Goal: Information Seeking & Learning: Understand process/instructions

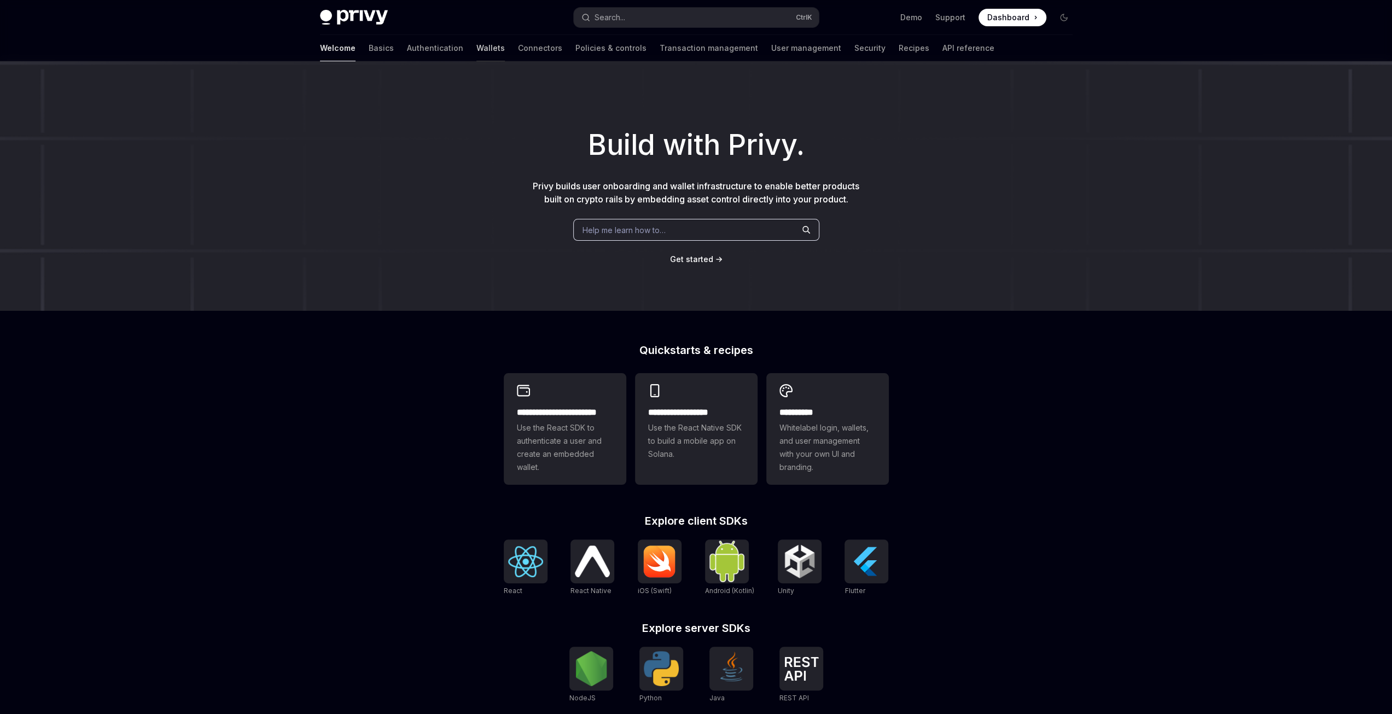
click at [476, 45] on link "Wallets" at bounding box center [490, 48] width 28 height 26
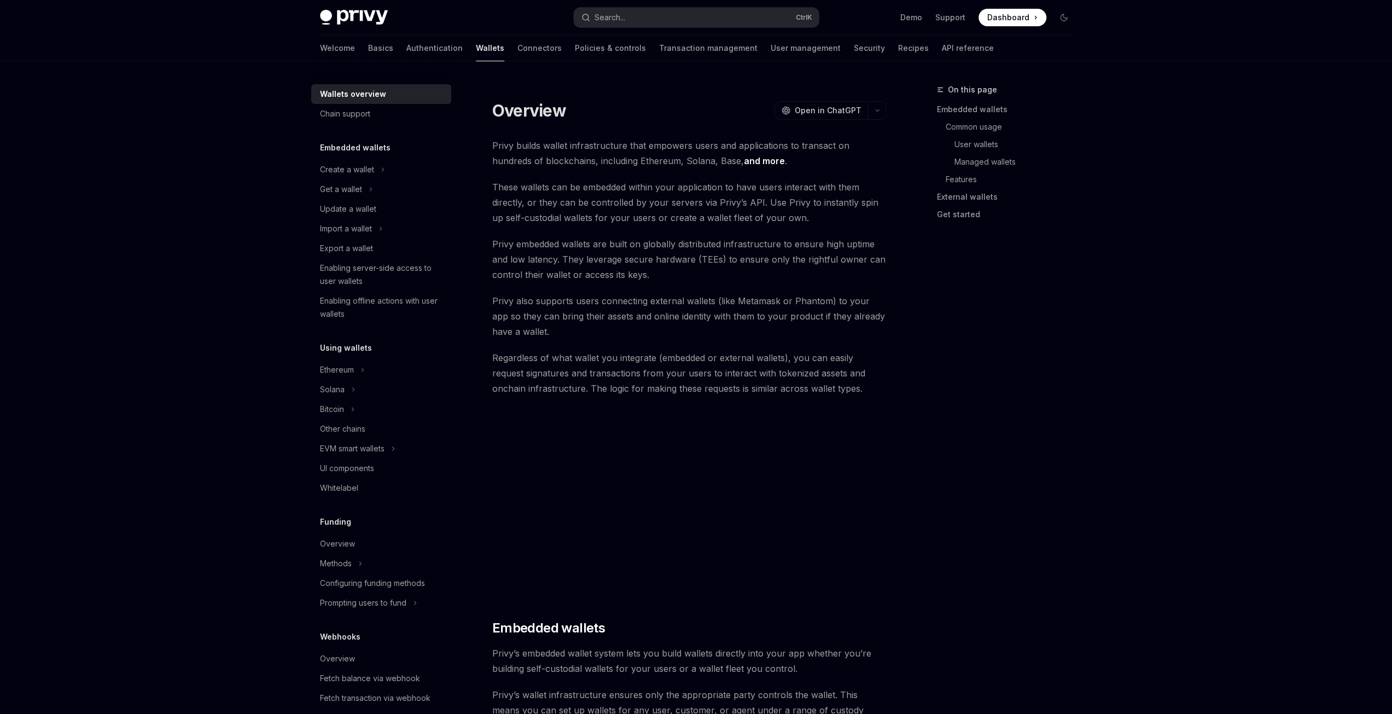
type textarea "*"
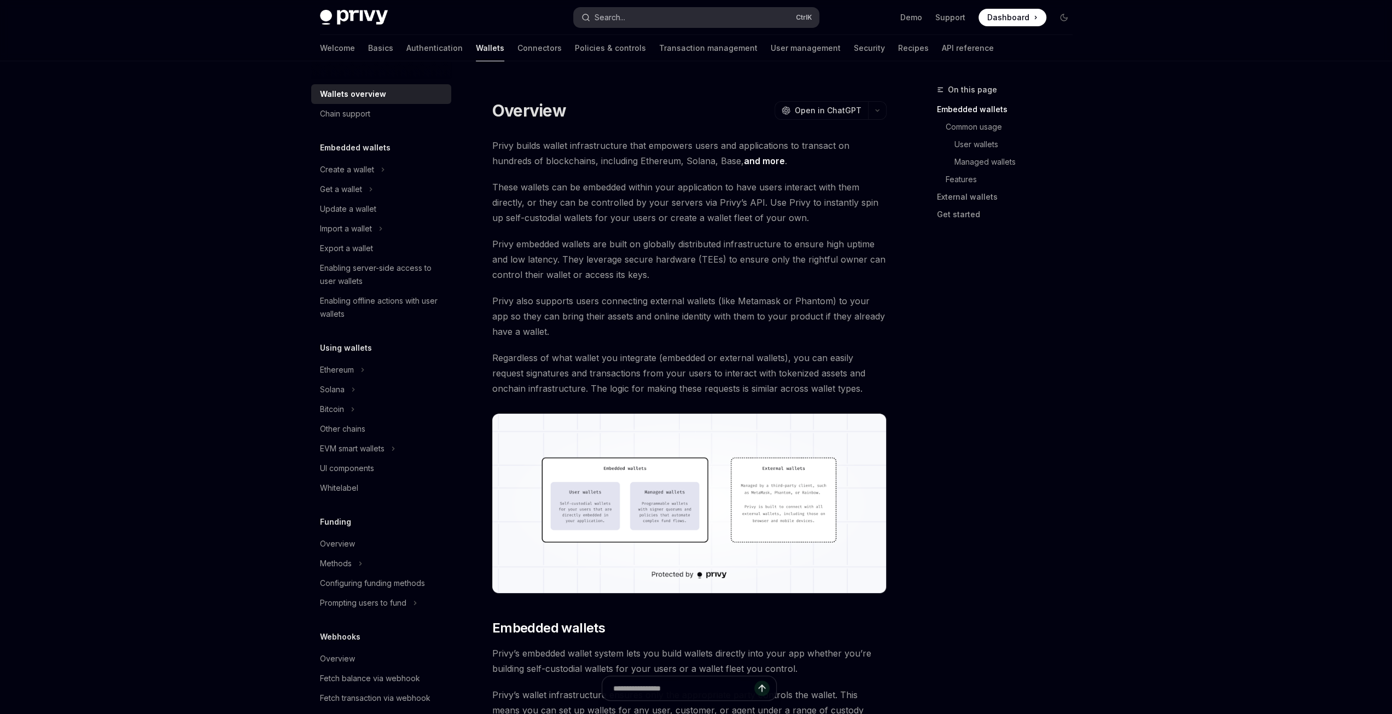
click at [684, 14] on button "Search... Ctrl K" at bounding box center [696, 18] width 245 height 20
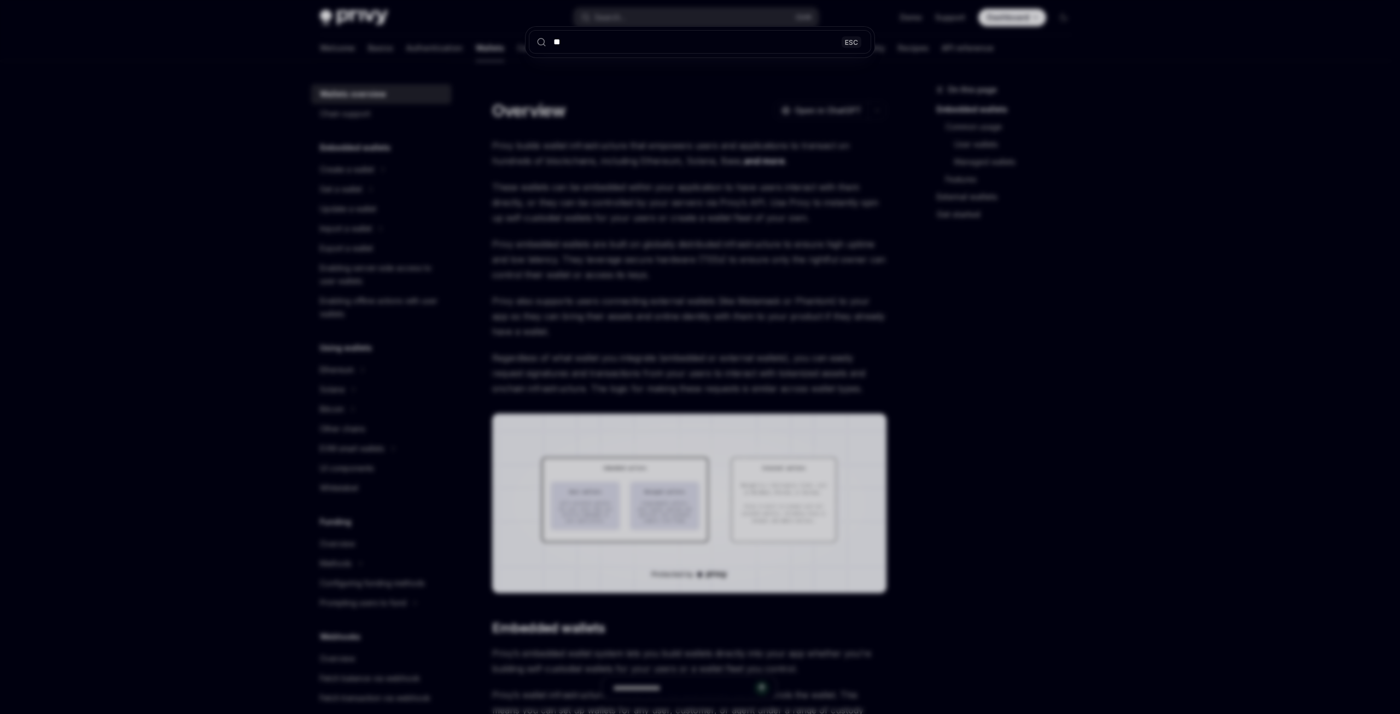
type input "***"
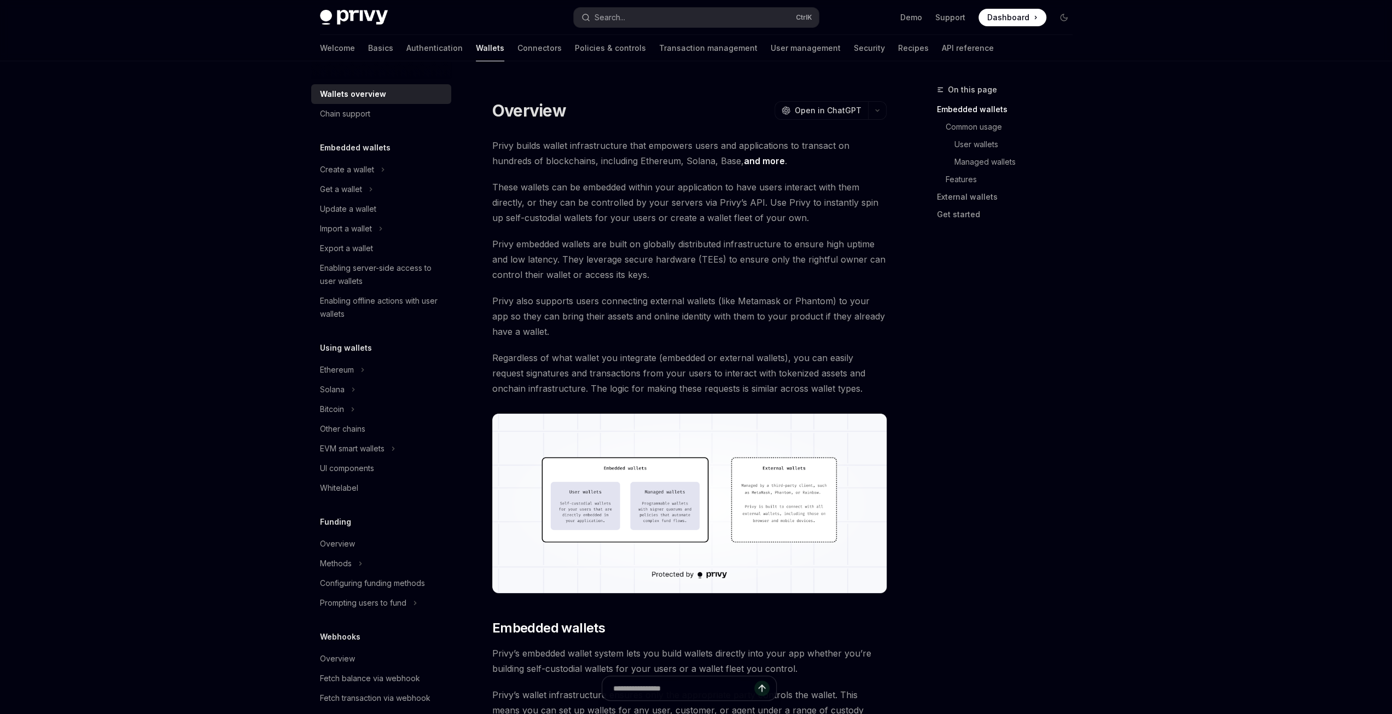
scroll to position [609, 0]
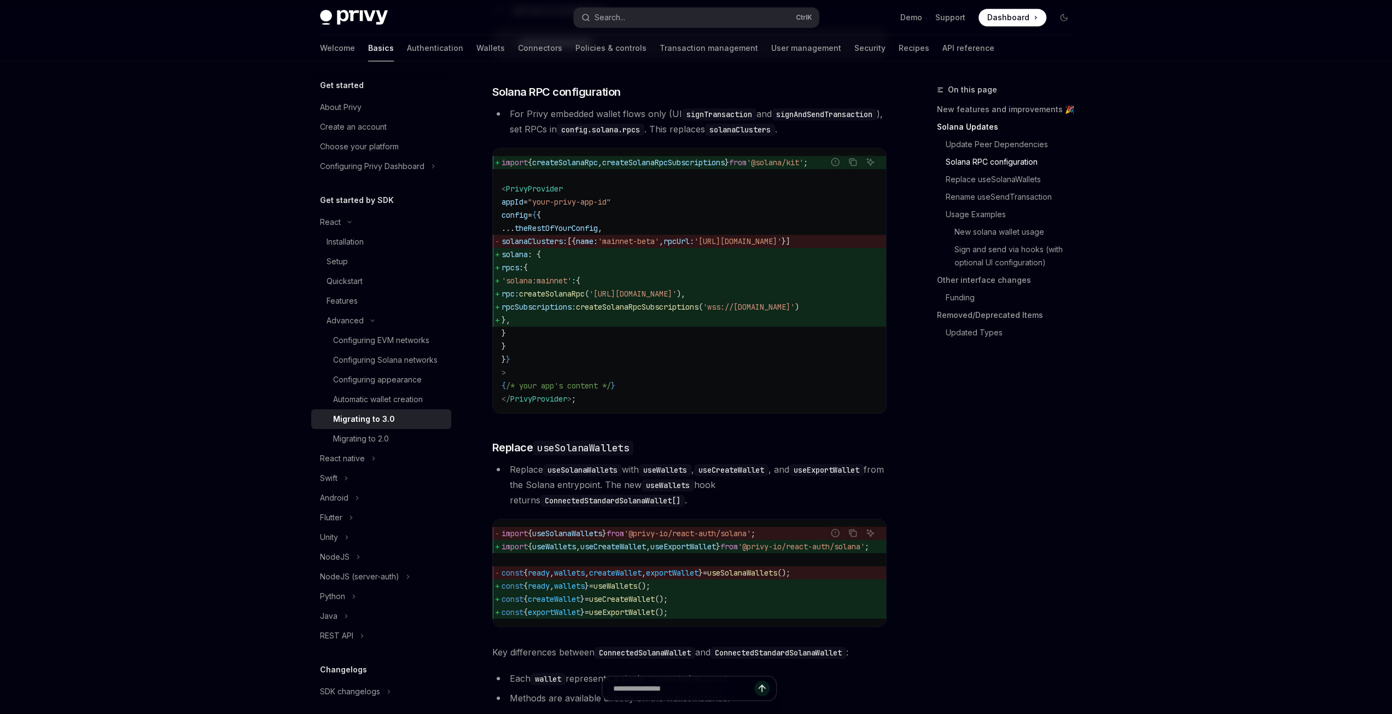
click at [570, 274] on span "rpcs: {" at bounding box center [690, 267] width 376 height 13
drag, startPoint x: 557, startPoint y: 332, endPoint x: 475, endPoint y: 282, distance: 96.2
click at [576, 349] on code "import { createSolanaRpc , createSolanaRpcSubscriptions } from '@solana/kit' ; …" at bounding box center [690, 280] width 376 height 249
drag, startPoint x: 569, startPoint y: 331, endPoint x: 486, endPoint y: 284, distance: 95.8
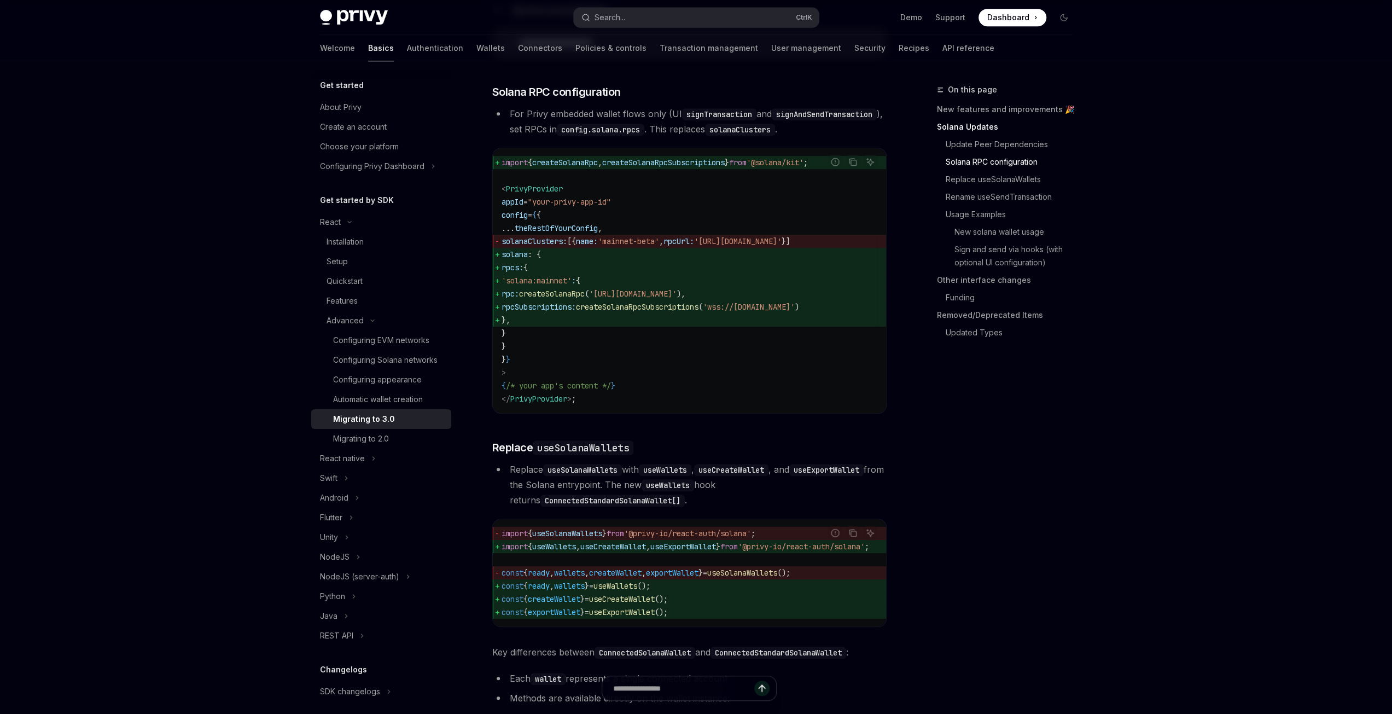
copy code "rpcs: { 'solana:mainnet' : { rpc: createSolanaRpc ( '[URL][DOMAIN_NAME]' ), rpc…"
click at [1044, 508] on div "On this page New features and improvements 🎉 Solana Updates Update Peer Depende…" at bounding box center [998, 398] width 166 height 631
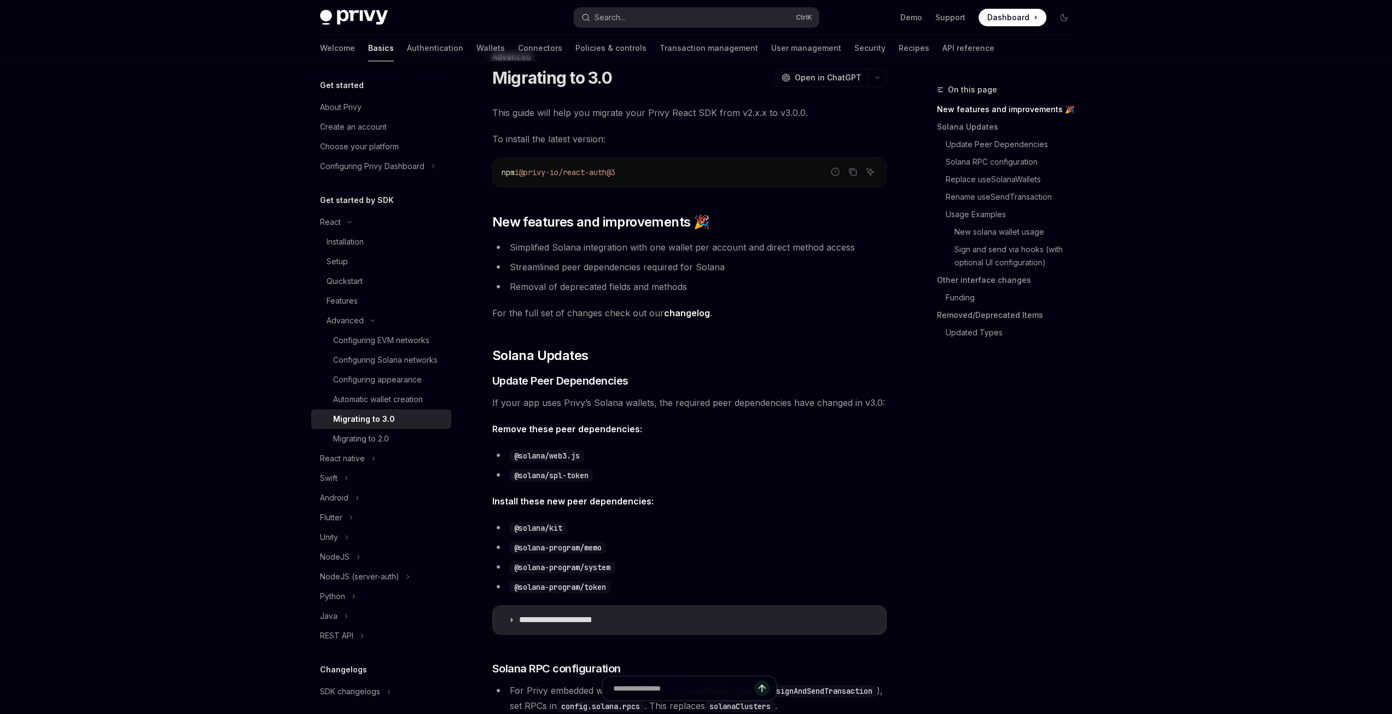
scroll to position [164, 0]
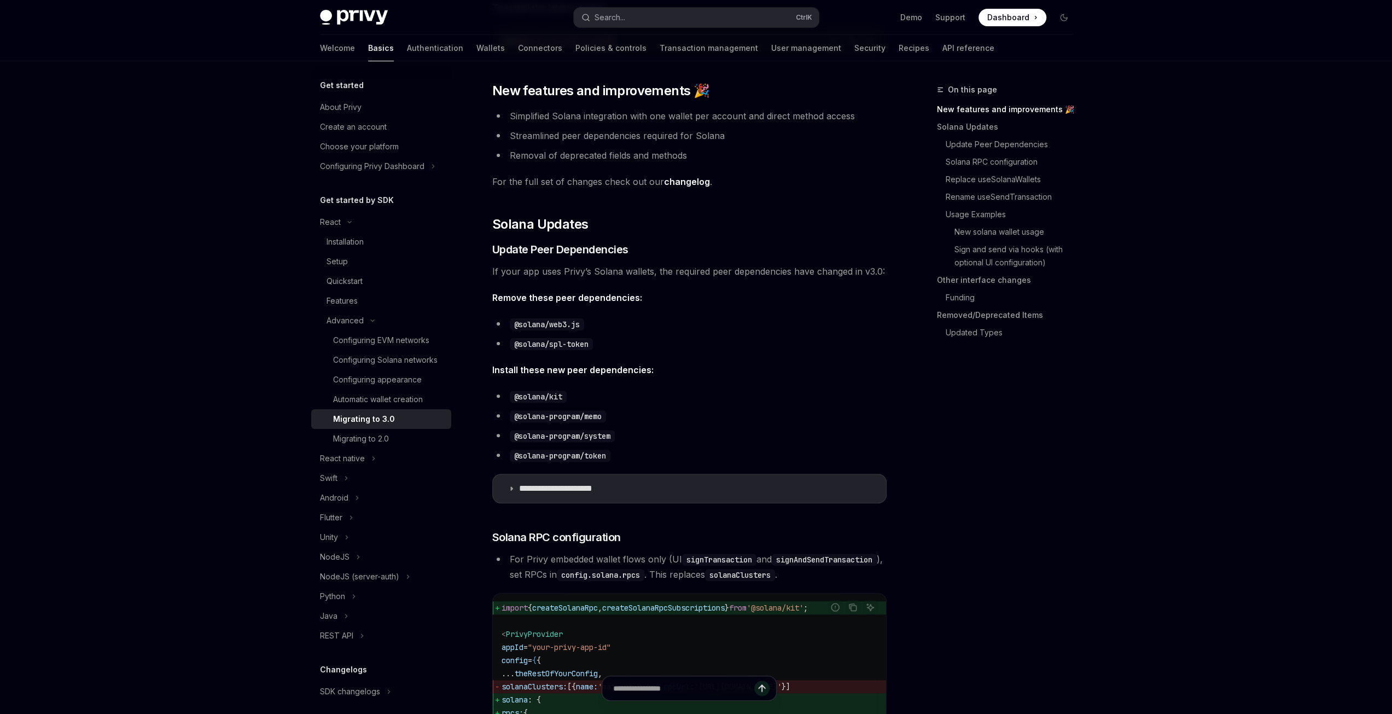
click at [390, 426] on div "Migrating to 3.0" at bounding box center [364, 418] width 62 height 13
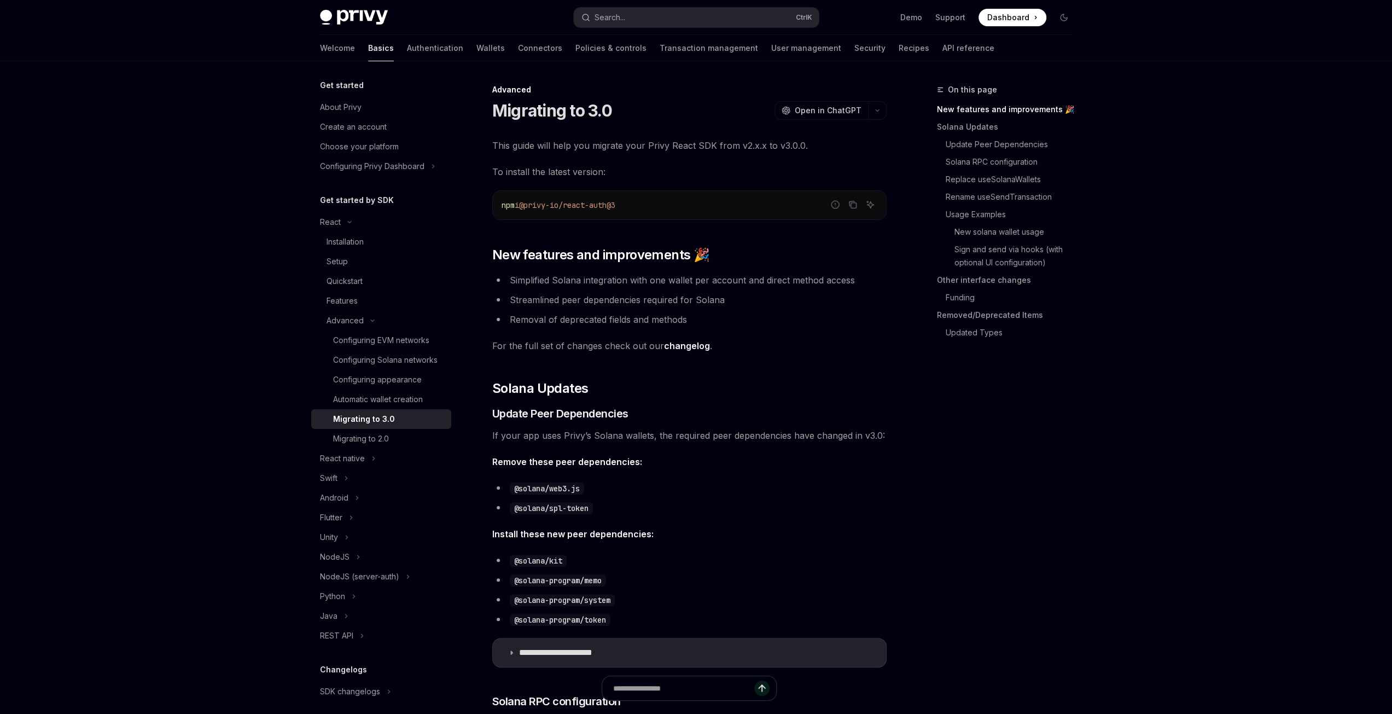
drag, startPoint x: 630, startPoint y: 356, endPoint x: 624, endPoint y: 356, distance: 6.6
type textarea "*"
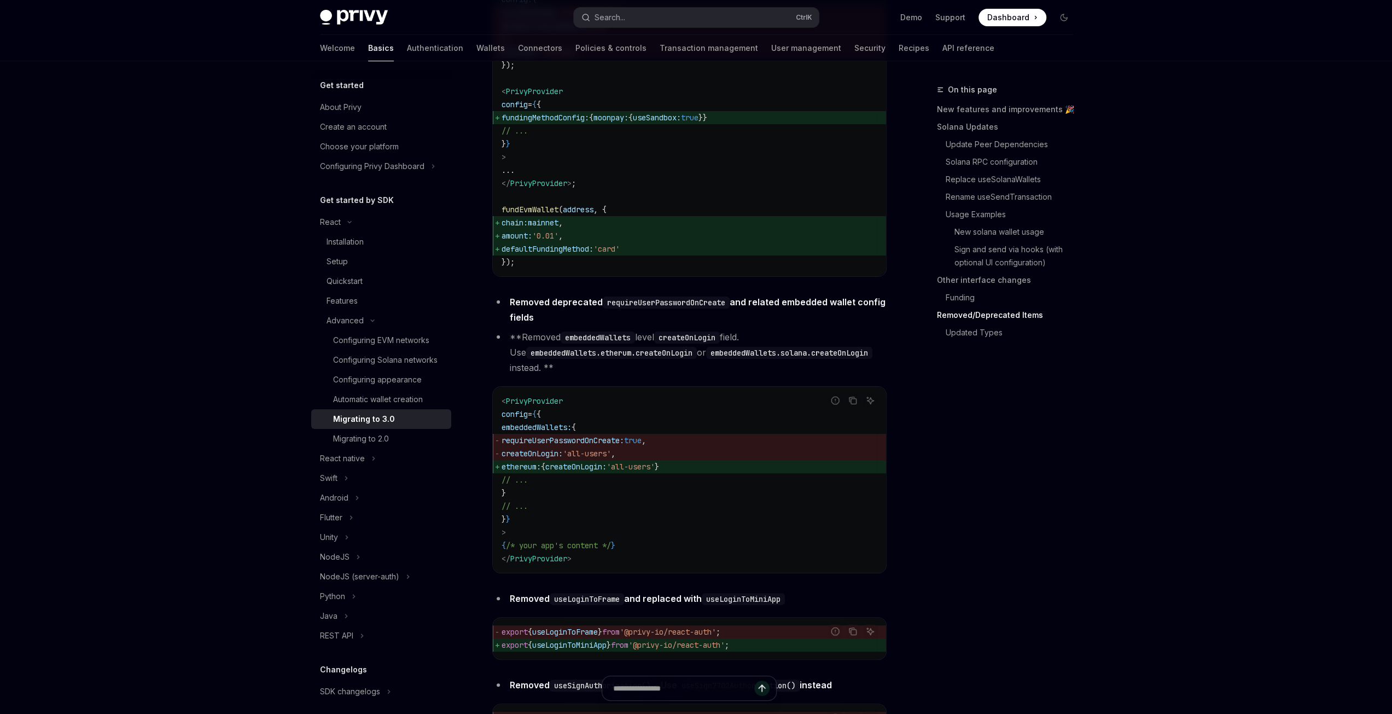
scroll to position [3989, 0]
